Goal: Transaction & Acquisition: Purchase product/service

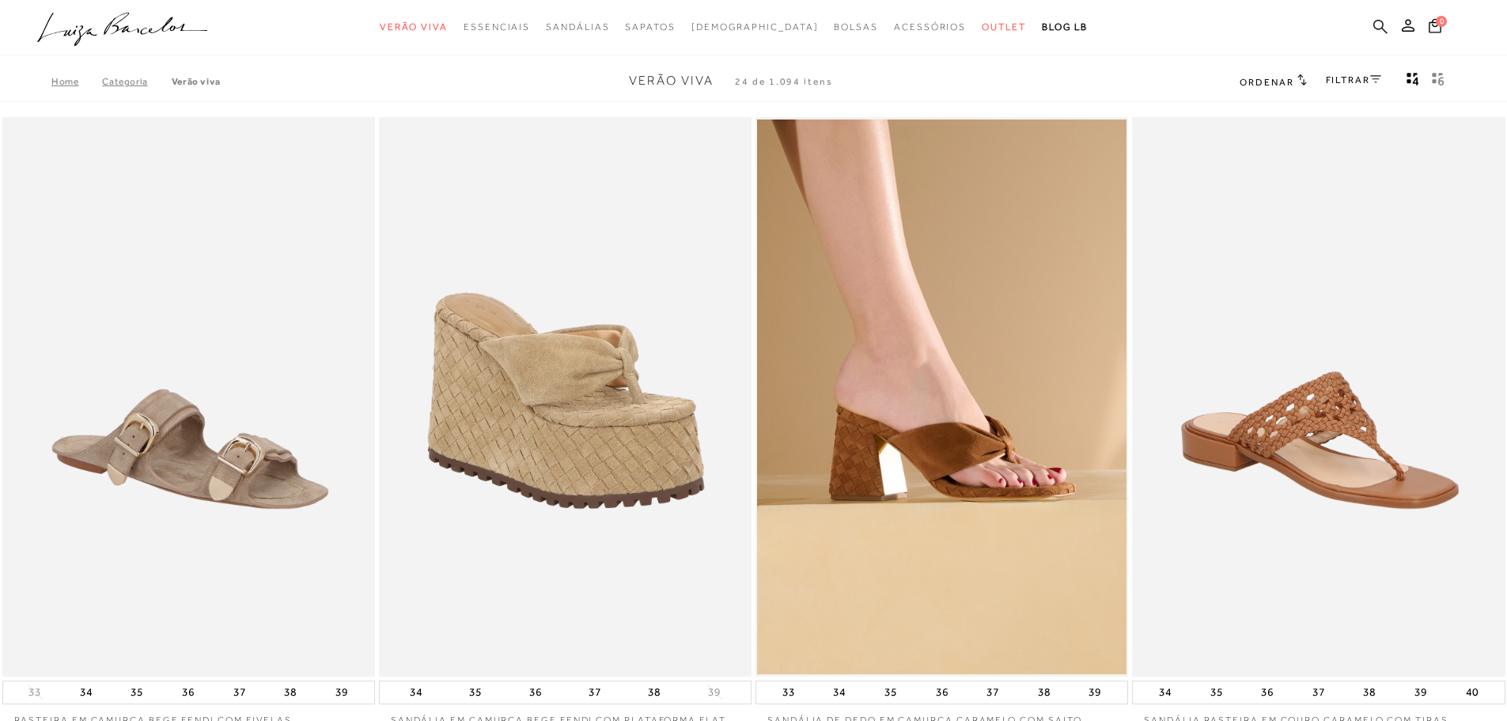
click at [1379, 28] on icon at bounding box center [1381, 26] width 14 height 15
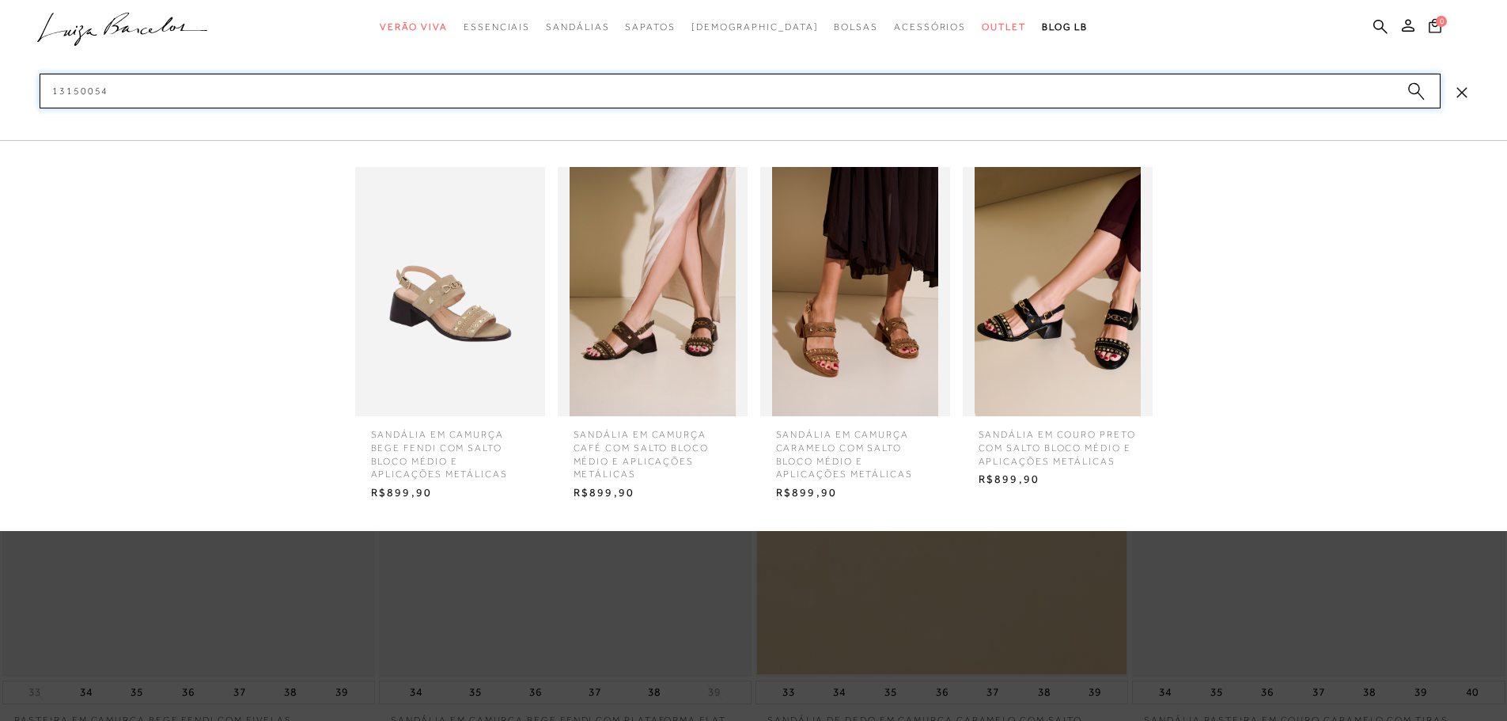
type input "13150054"
click at [452, 254] on img at bounding box center [450, 291] width 190 height 249
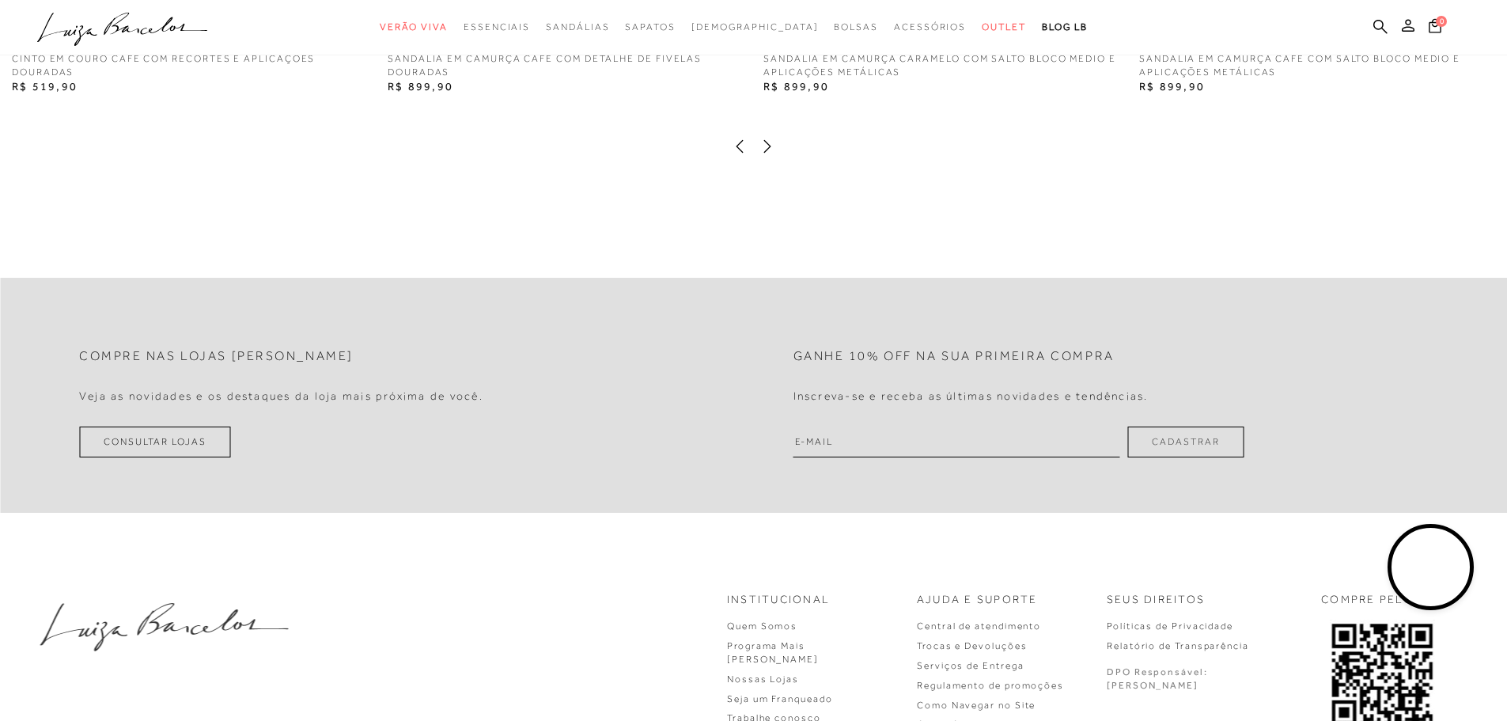
scroll to position [3622, 0]
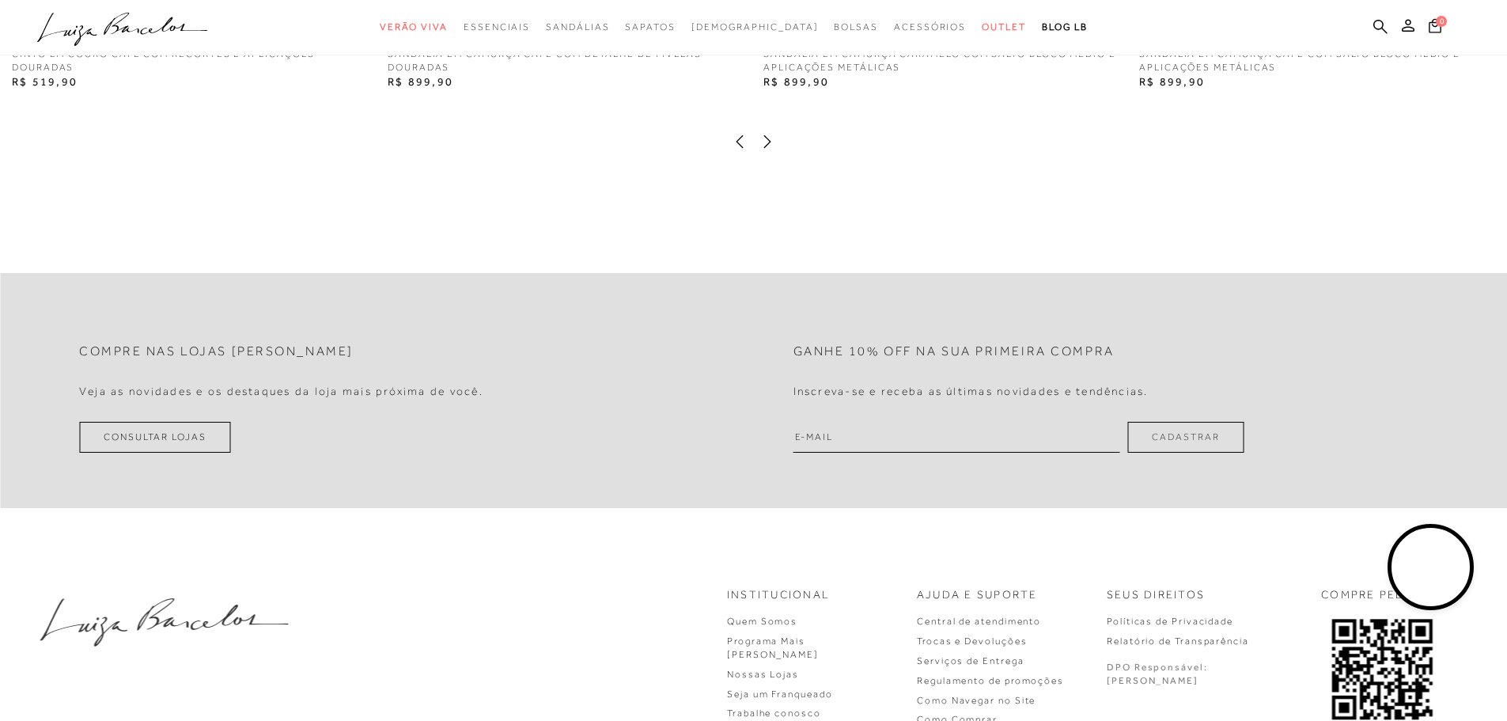
click at [766, 150] on icon at bounding box center [768, 142] width 16 height 16
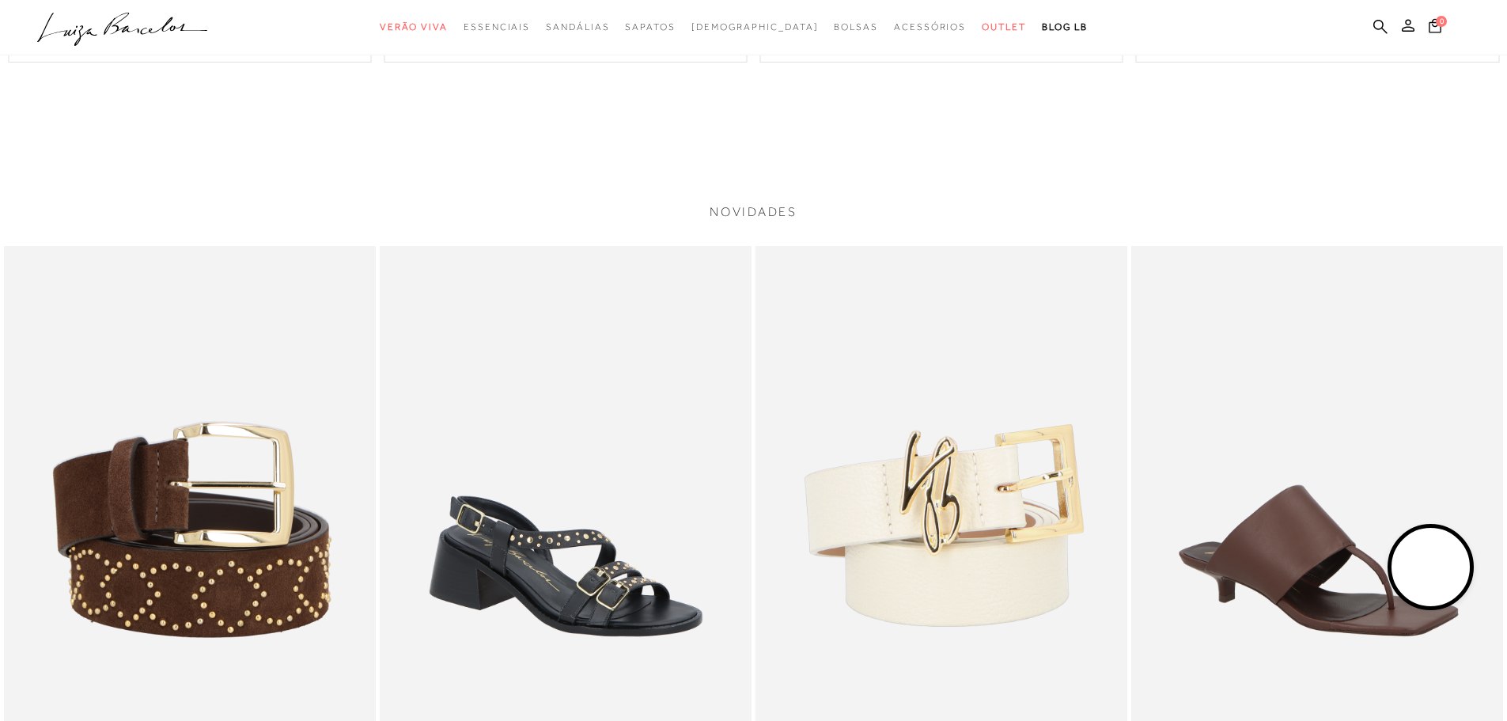
scroll to position [2827, 0]
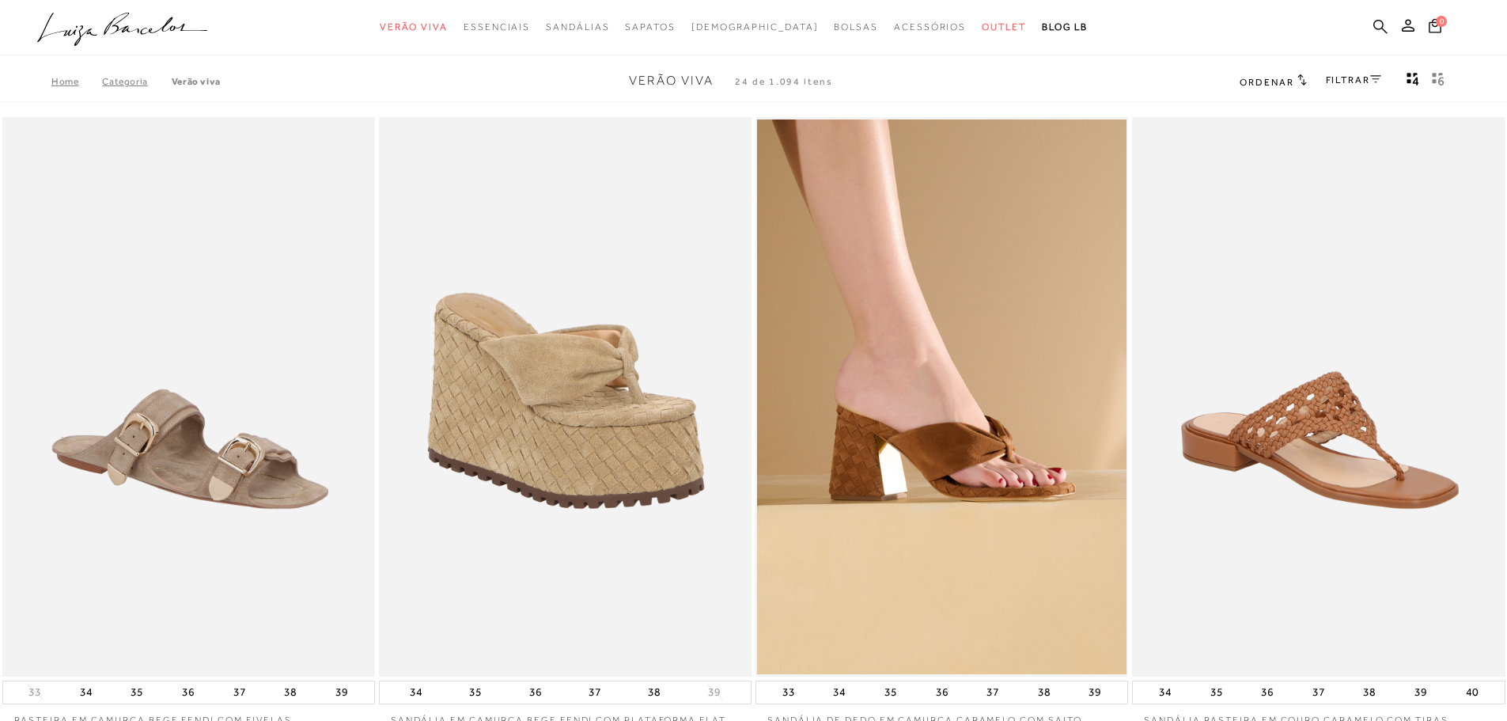
drag, startPoint x: 0, startPoint y: 0, endPoint x: 1378, endPoint y: 30, distance: 1378.8
click at [1378, 30] on icon at bounding box center [1381, 26] width 14 height 15
click at [1384, 28] on icon at bounding box center [1381, 26] width 14 height 14
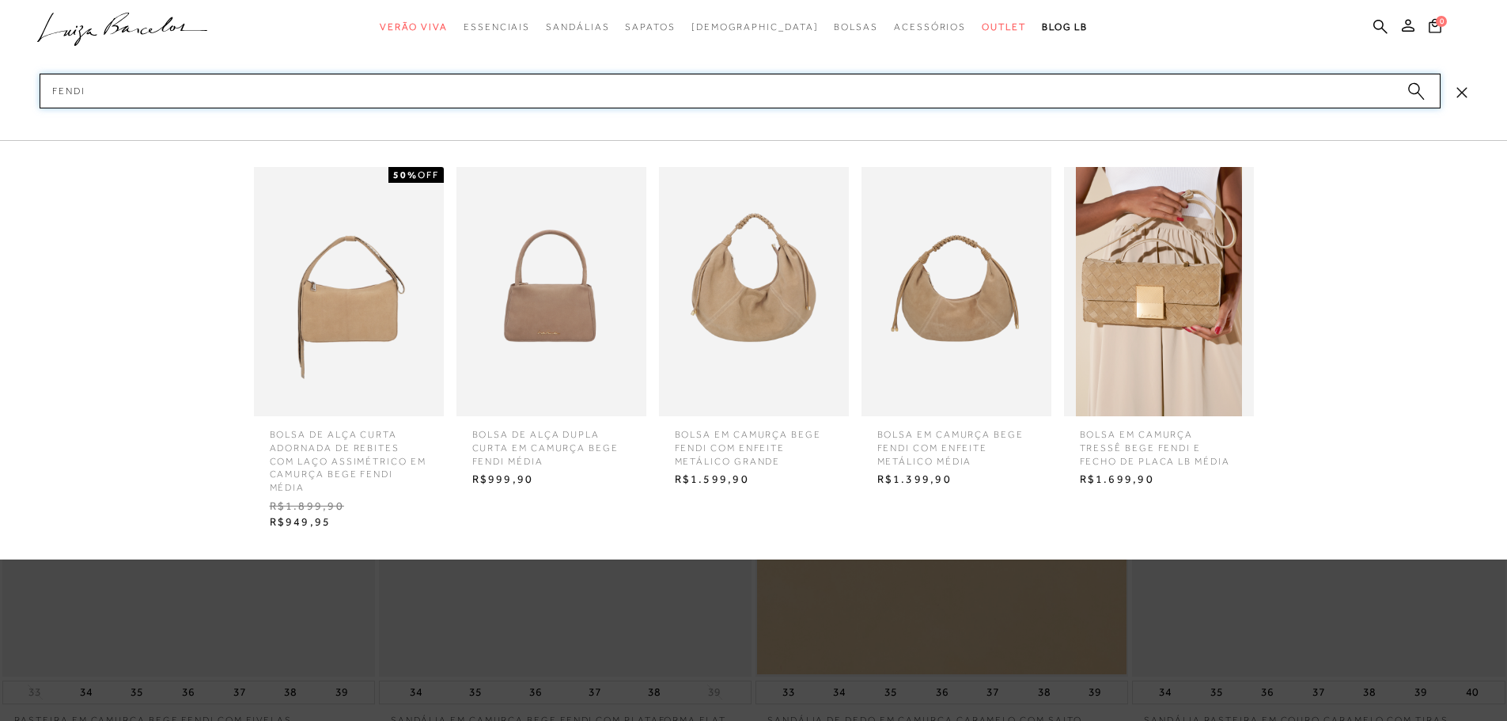
type input "fendi"
